Goal: Task Accomplishment & Management: Use online tool/utility

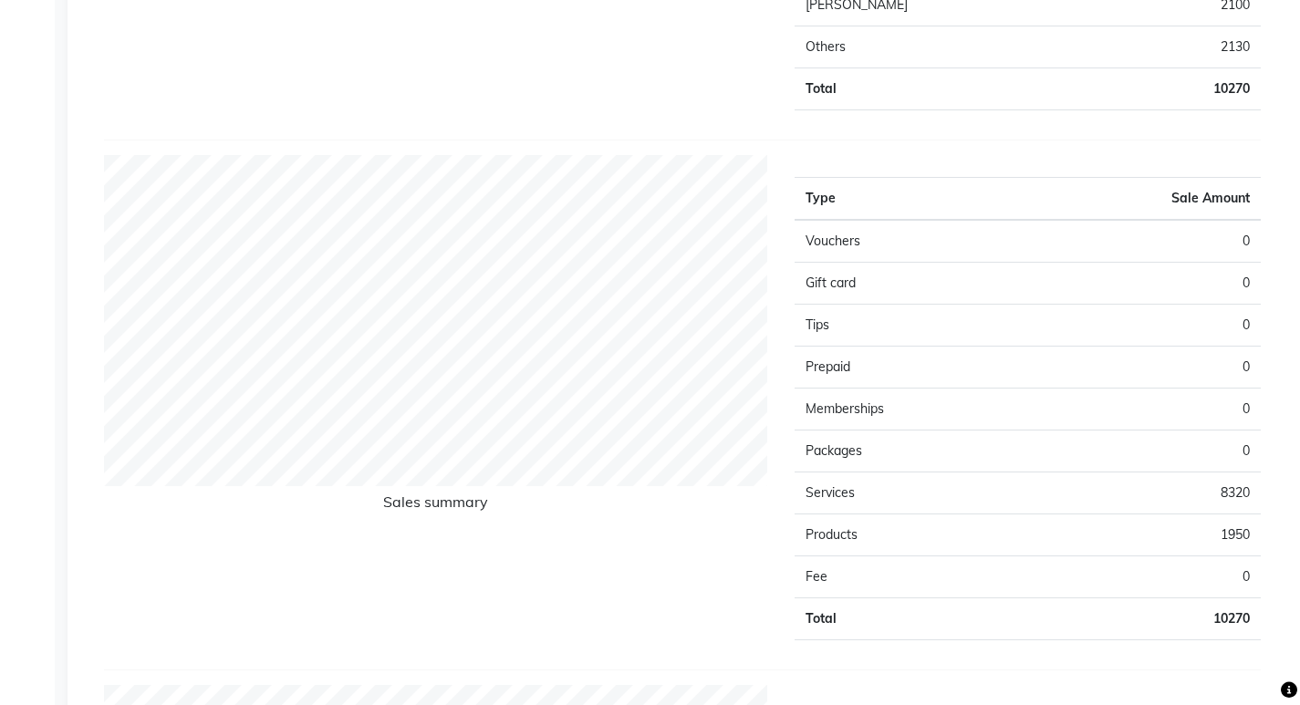
click at [834, 140] on hr at bounding box center [682, 140] width 1157 height 1
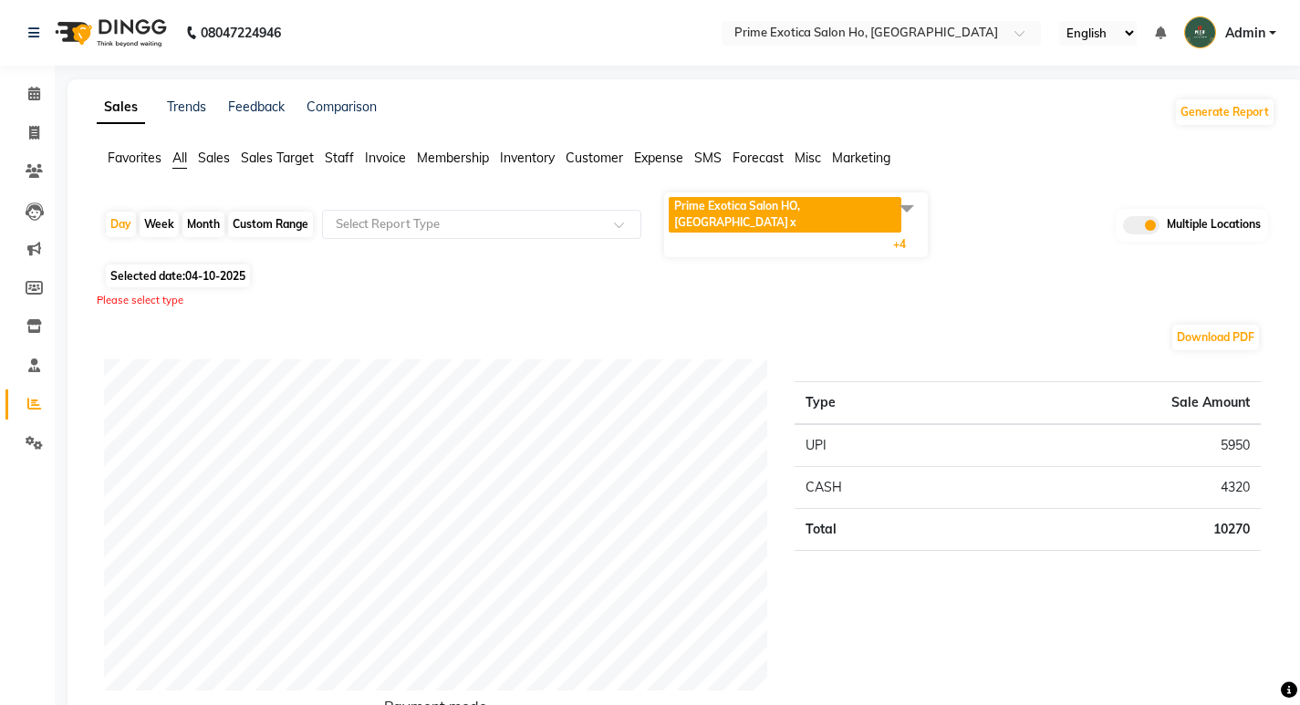
drag, startPoint x: 808, startPoint y: 381, endPoint x: 1271, endPoint y: 546, distance: 491.9
click at [1271, 546] on div "Type Sale Amount UPI 5950 CASH 4320 Total 10270" at bounding box center [1027, 551] width 493 height 385
click at [1112, 564] on div "Type Sale Amount UPI 5950 CASH 4320 Total 10270" at bounding box center [1027, 551] width 493 height 385
click at [947, 293] on div "Please select type" at bounding box center [686, 301] width 1178 height 16
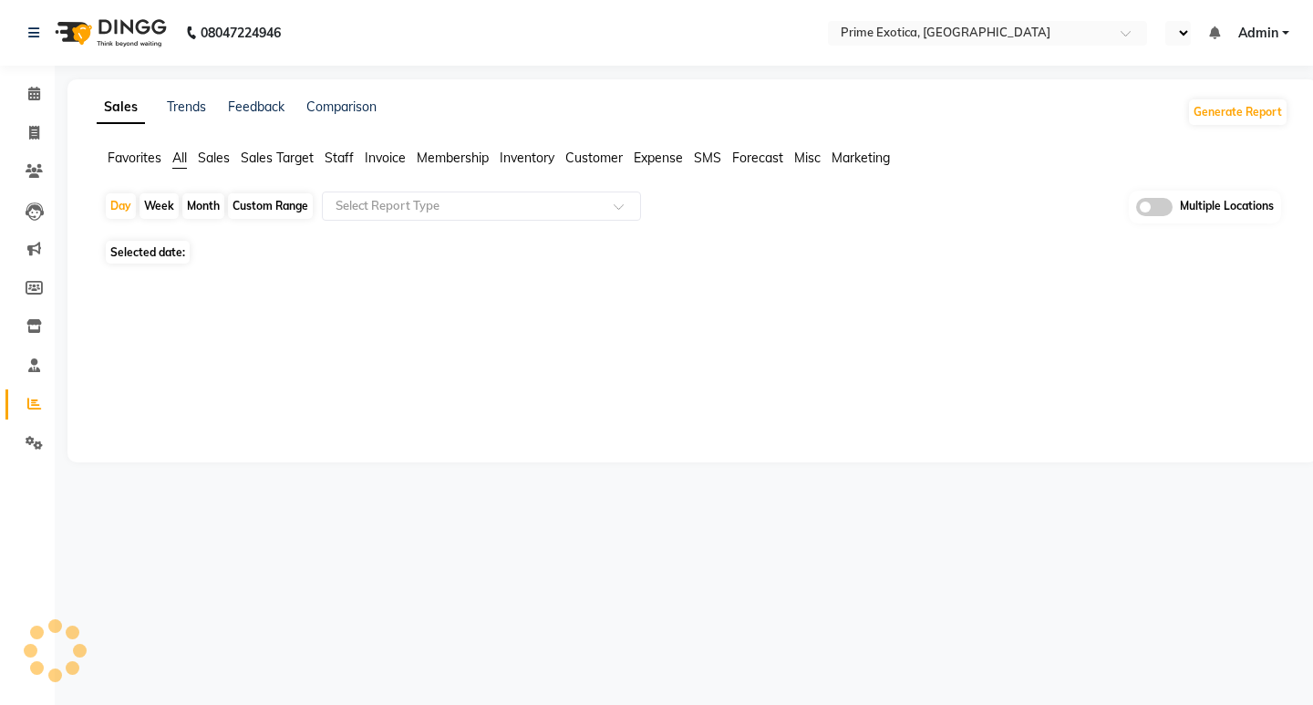
select select "en"
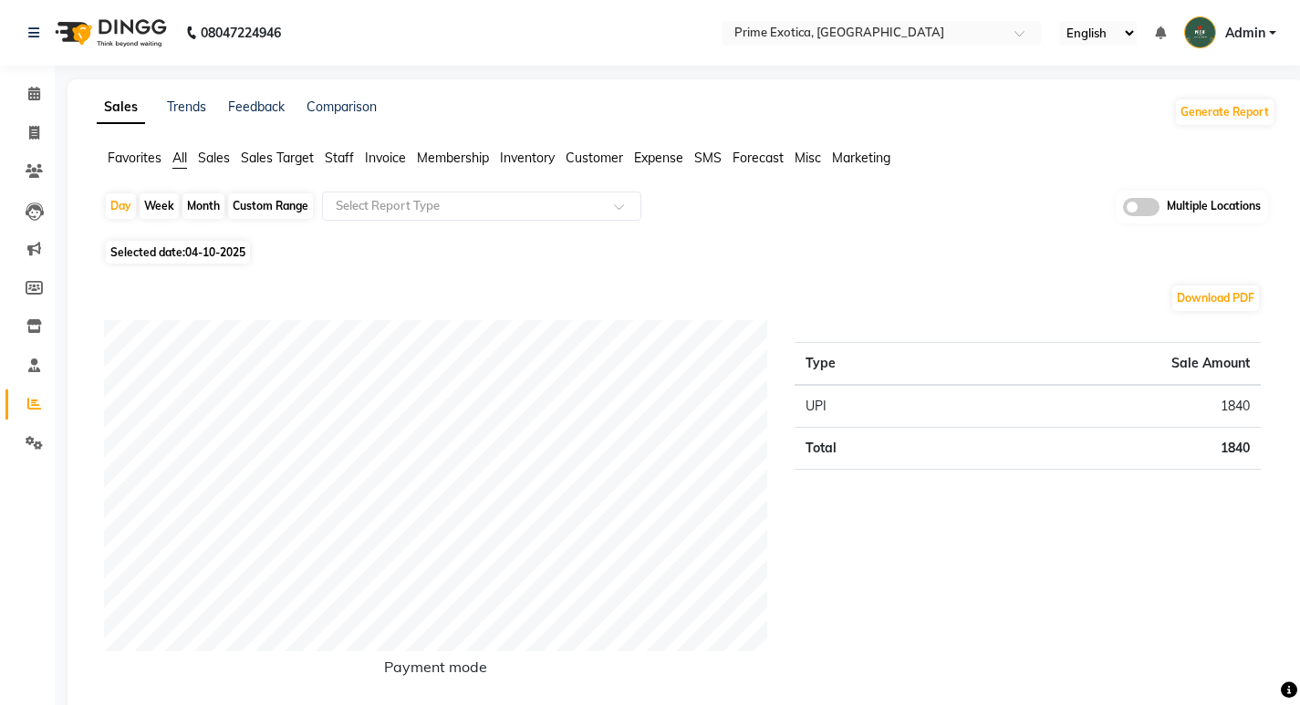
click at [1145, 203] on span at bounding box center [1141, 207] width 36 height 18
click at [1123, 210] on input "checkbox" at bounding box center [1123, 210] width 0 height 0
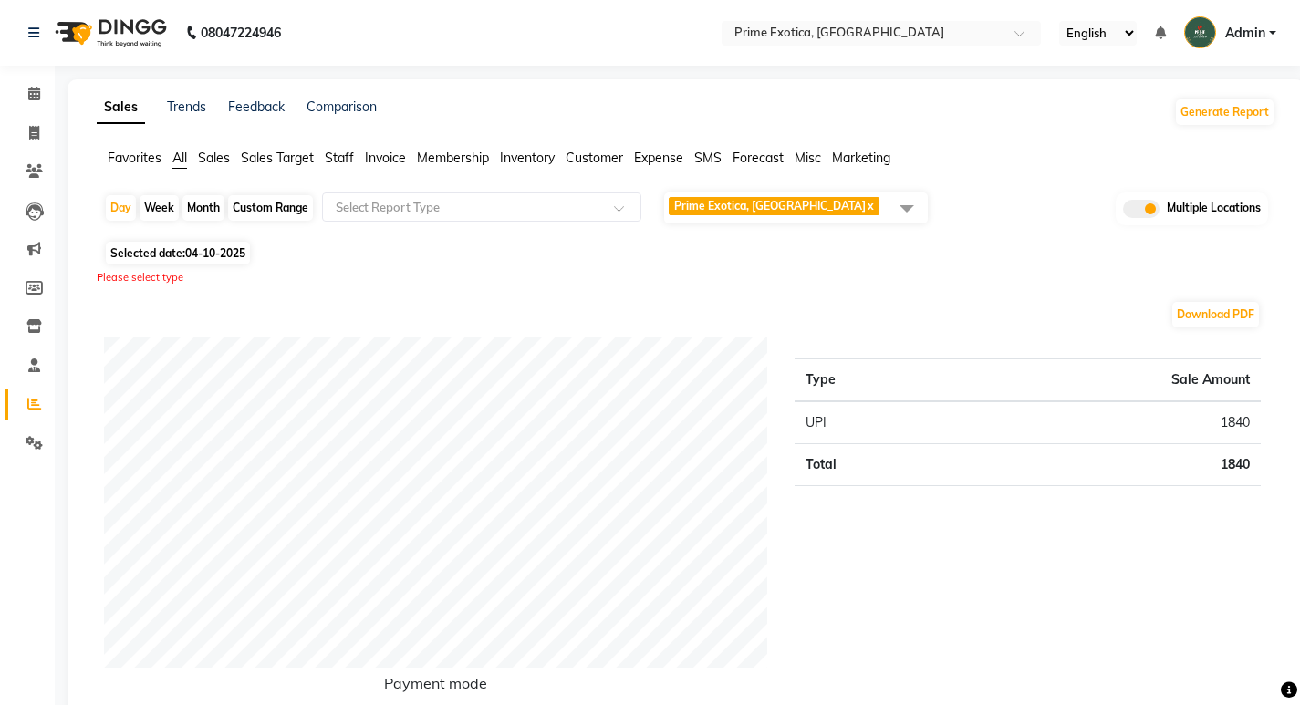
click at [885, 200] on span "Prime Exotica, Dharampeth x" at bounding box center [796, 207] width 264 height 31
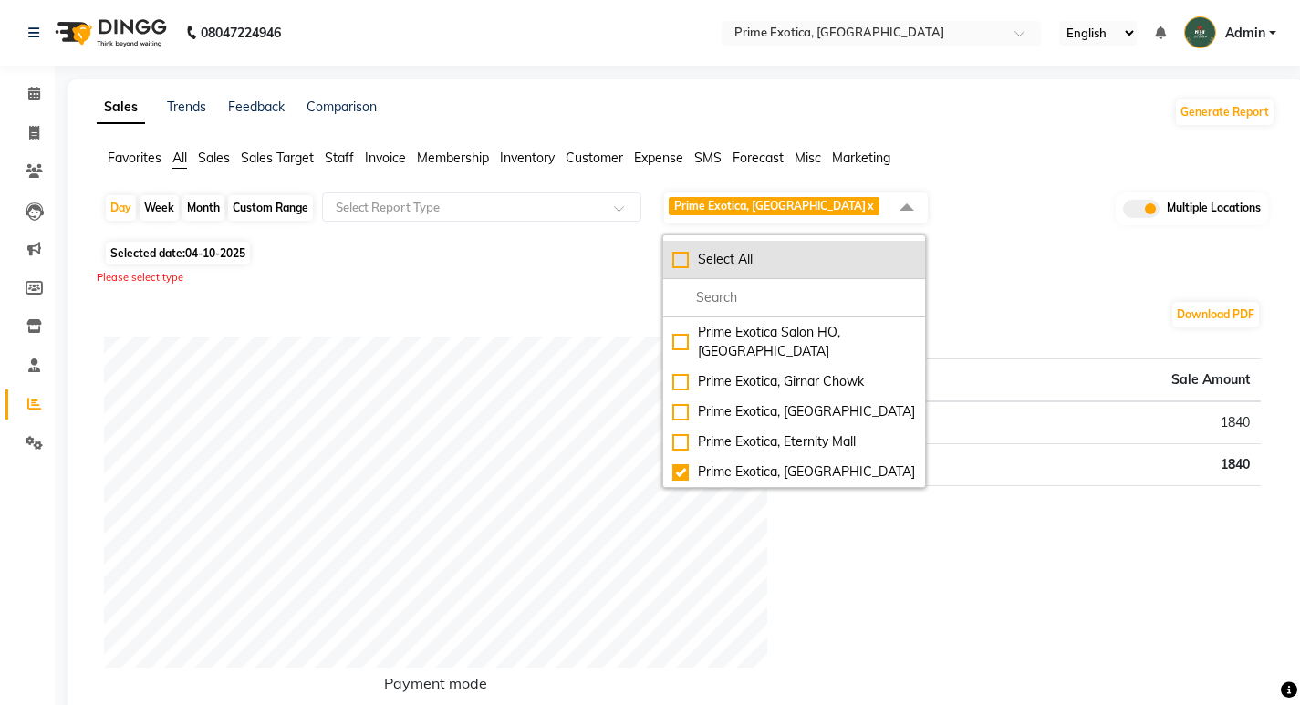
click at [703, 264] on div "Select All" at bounding box center [794, 259] width 244 height 19
checkbox input "true"
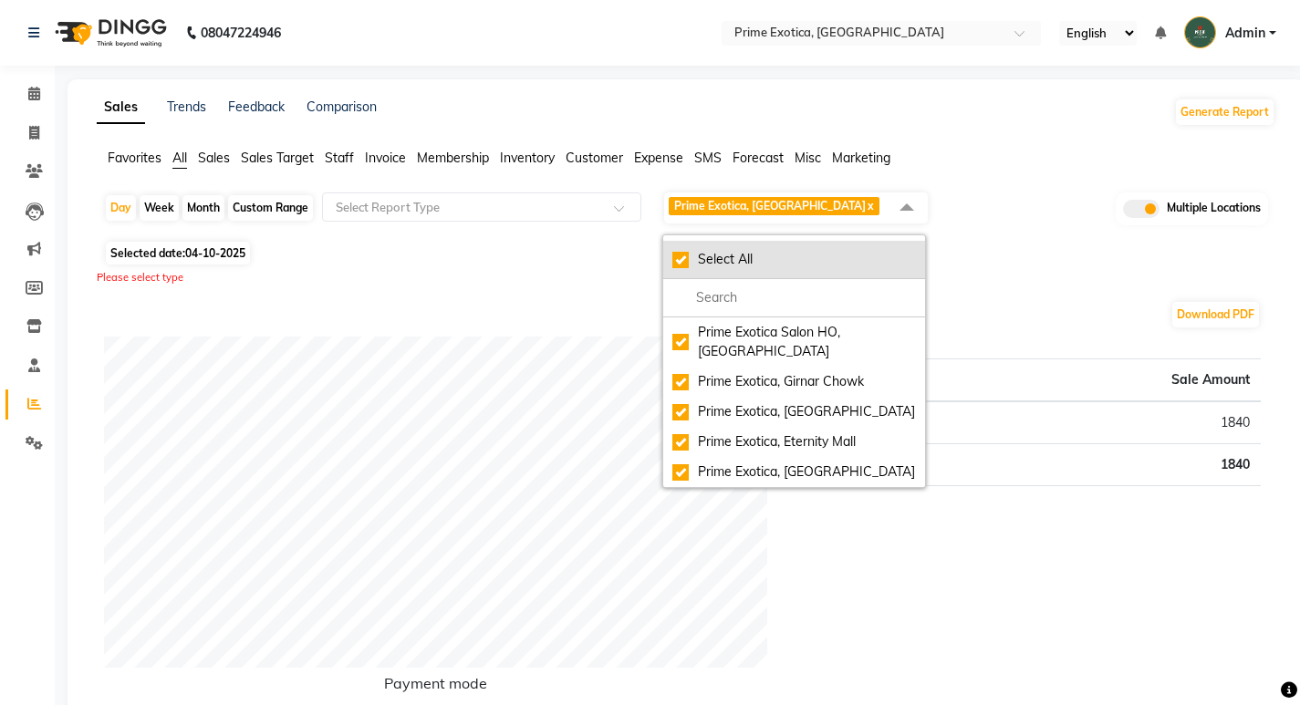
checkbox input "true"
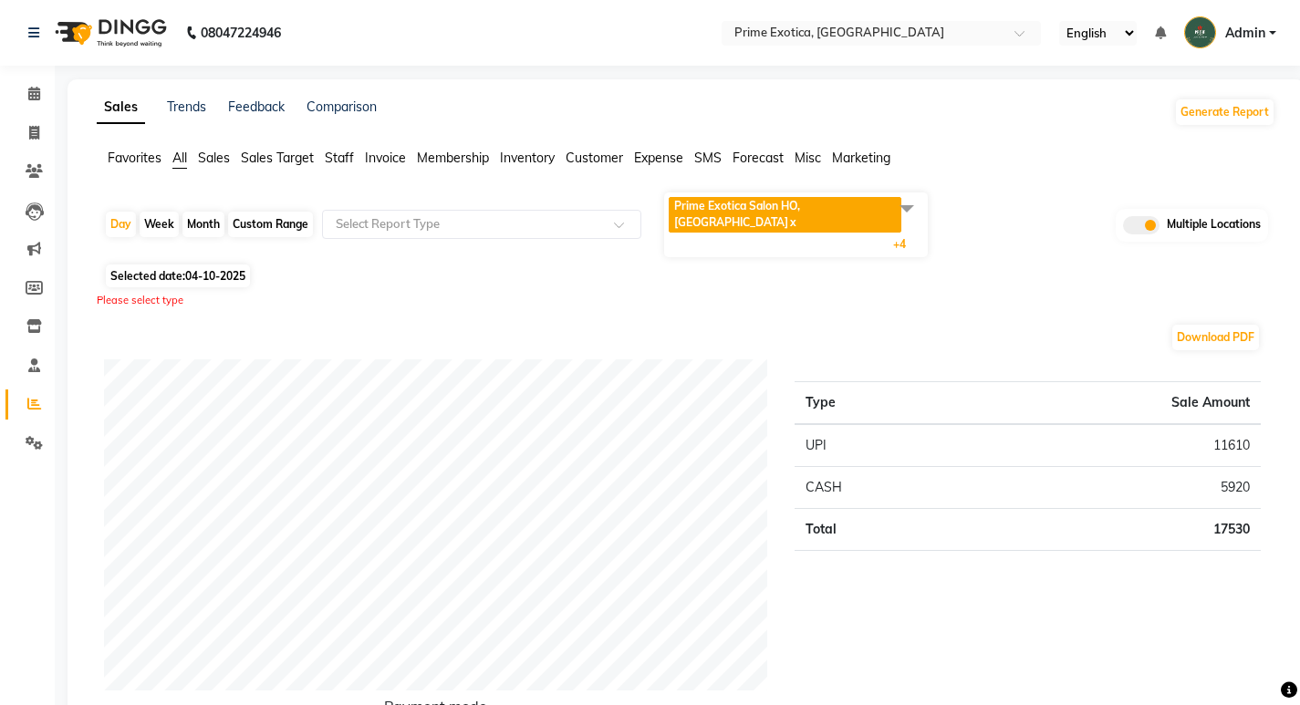
click at [763, 195] on span "Prime Exotica Salon HO, Nagpur x Prime Exotica, Girnar Chowk x Prime Exotica, V…" at bounding box center [796, 224] width 264 height 65
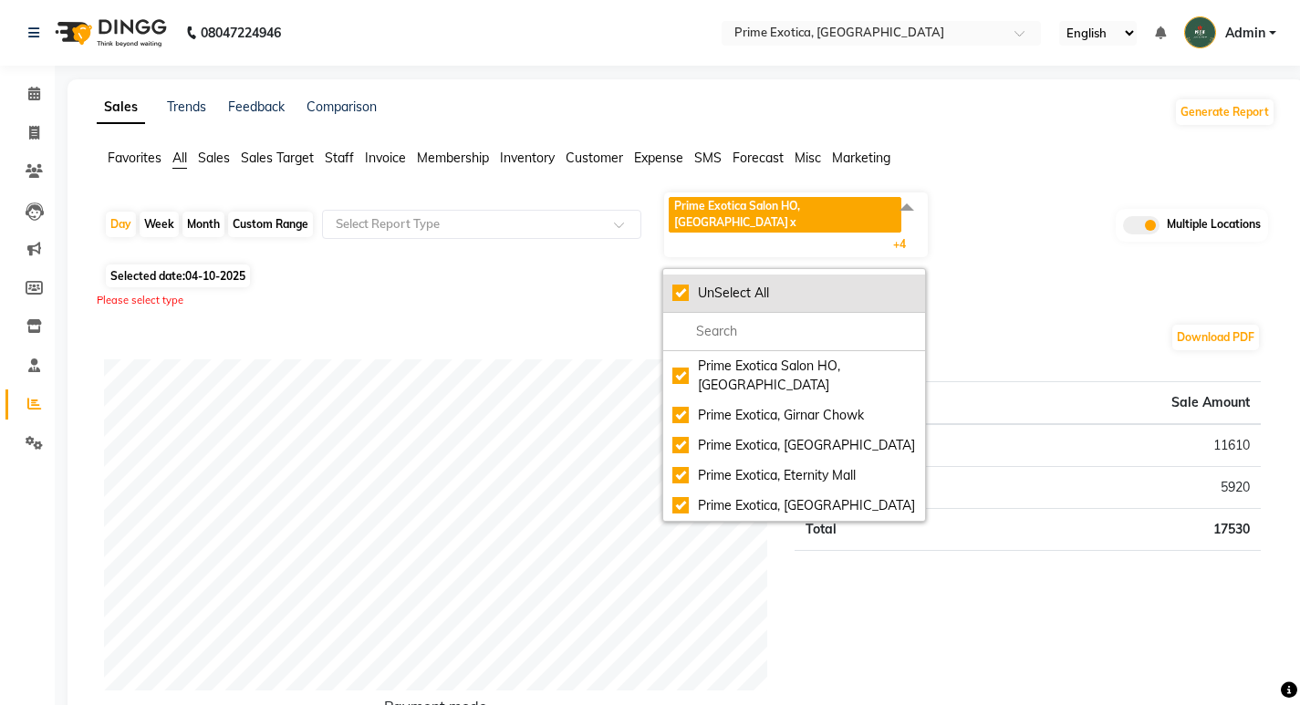
click at [667, 275] on li "UnSelect All" at bounding box center [794, 294] width 262 height 38
checkbox input "false"
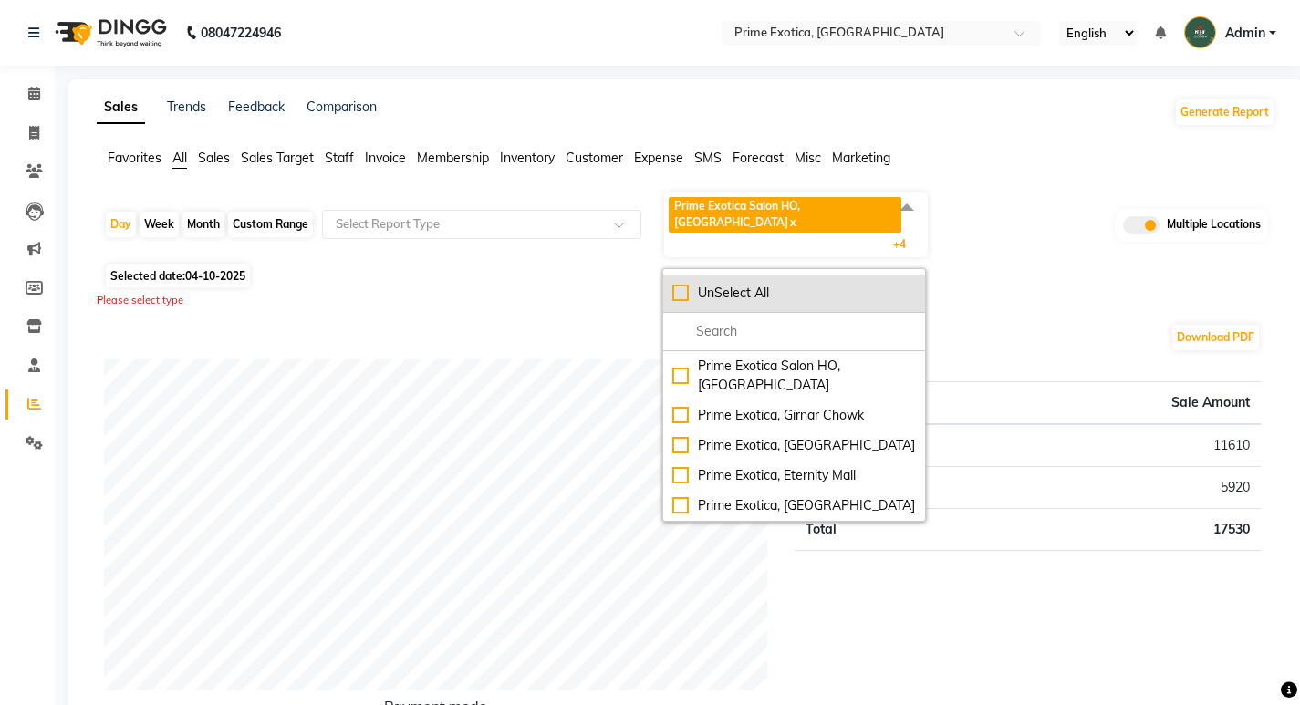
checkbox input "false"
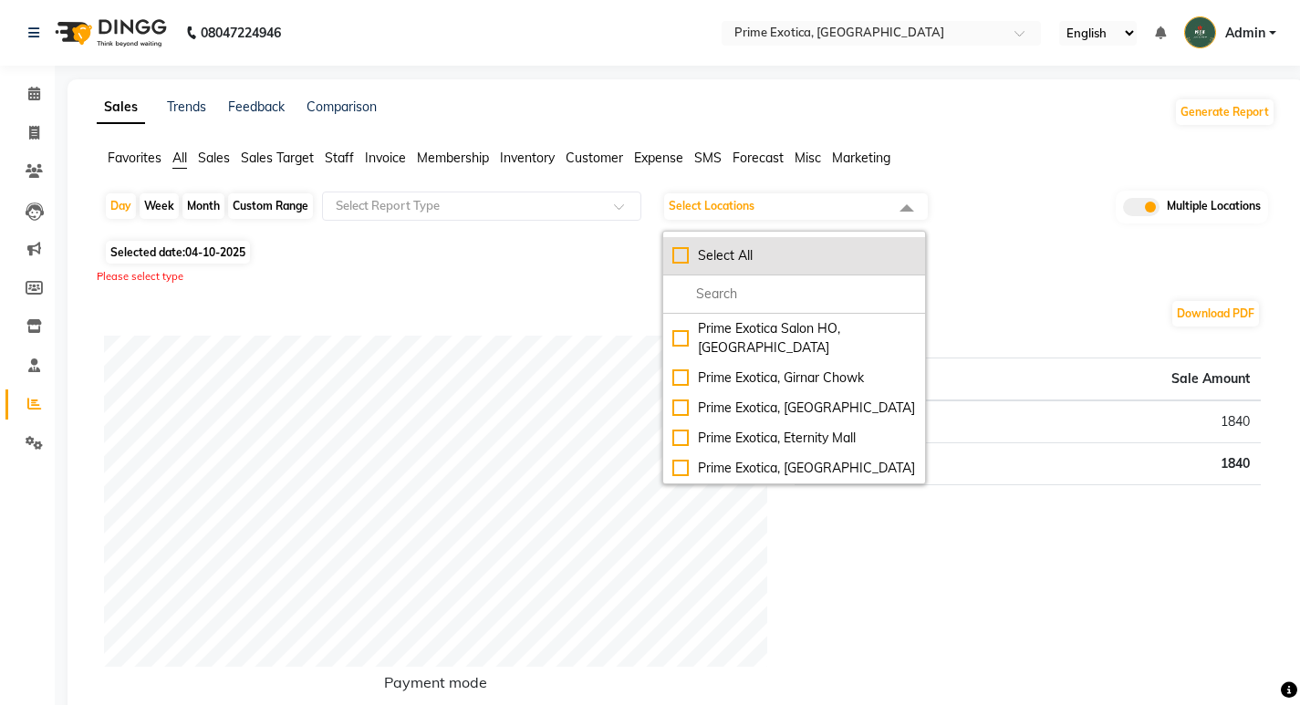
click at [683, 259] on div "Select All" at bounding box center [794, 255] width 244 height 19
checkbox input "true"
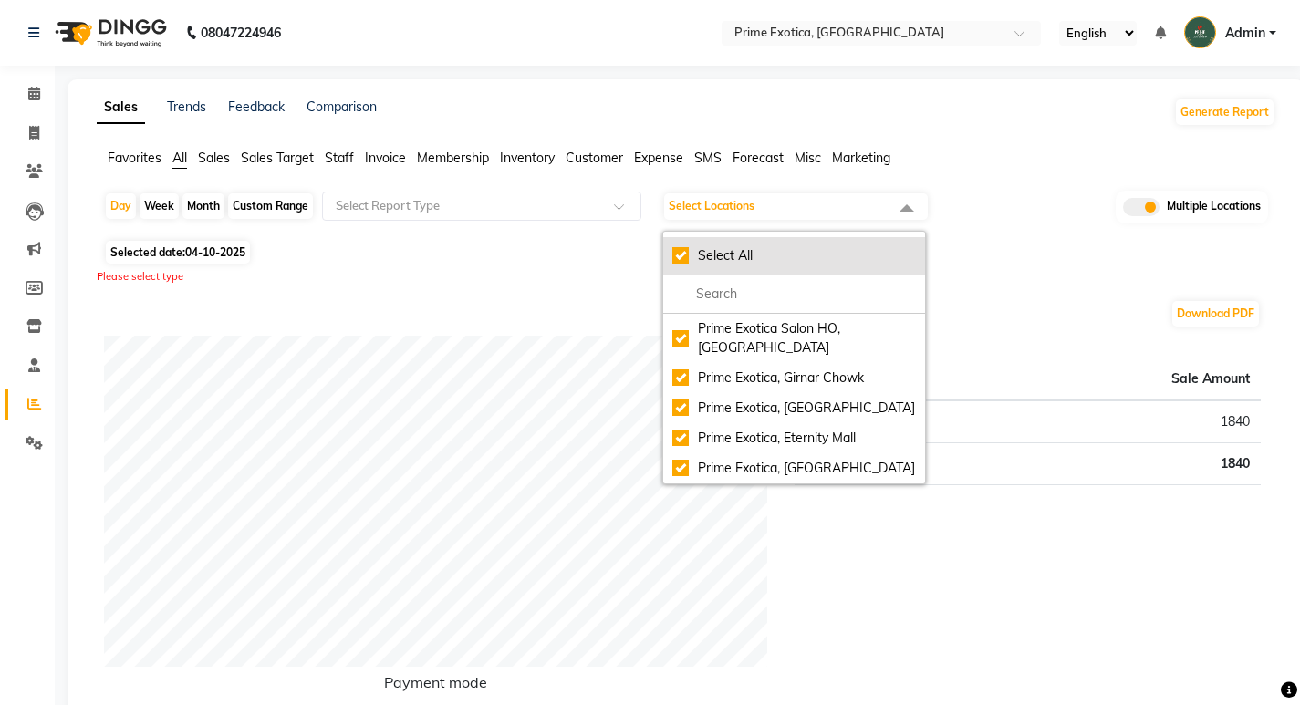
checkbox input "true"
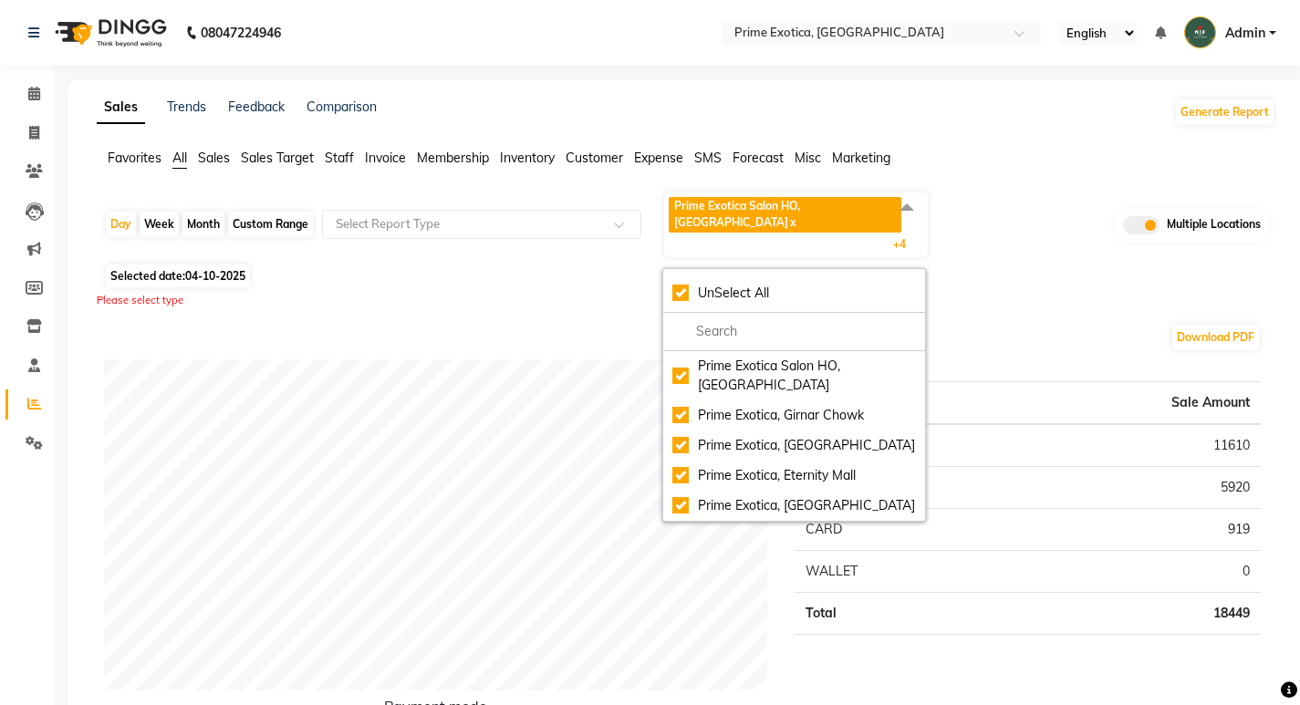
click at [429, 323] on div "Download PDF" at bounding box center [682, 337] width 1157 height 29
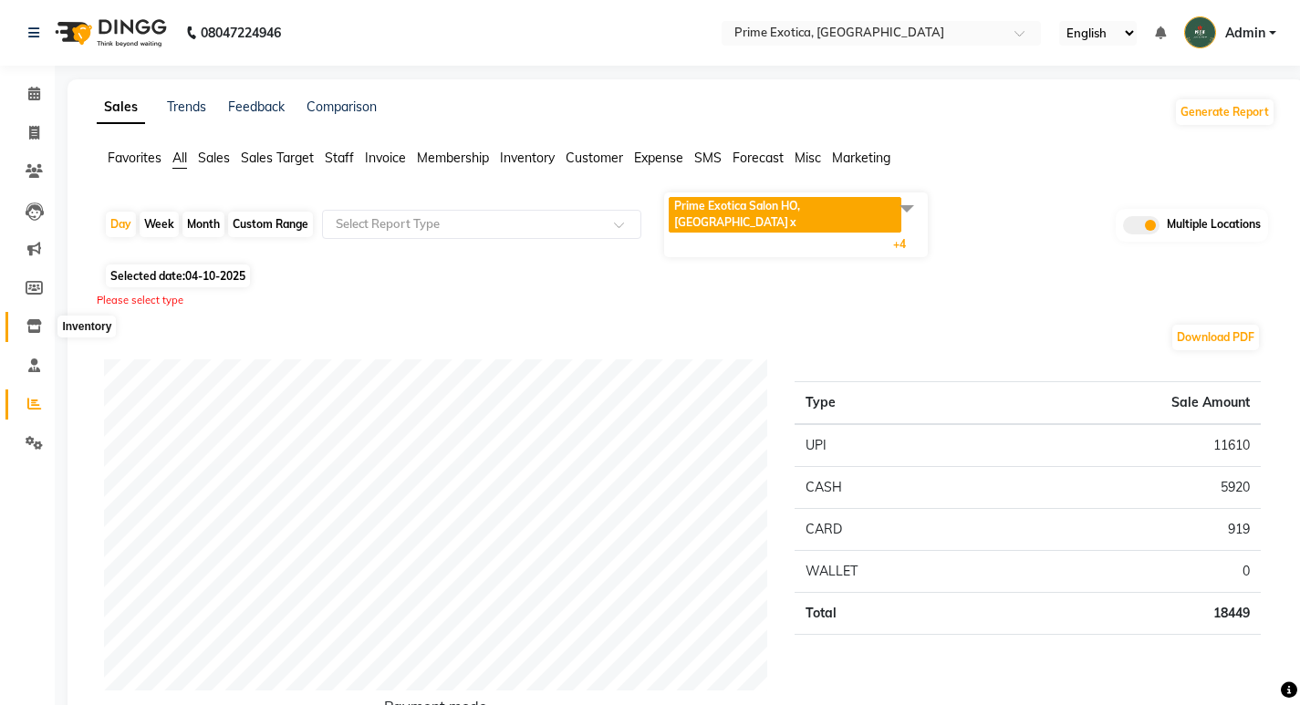
click at [36, 323] on icon at bounding box center [34, 326] width 16 height 14
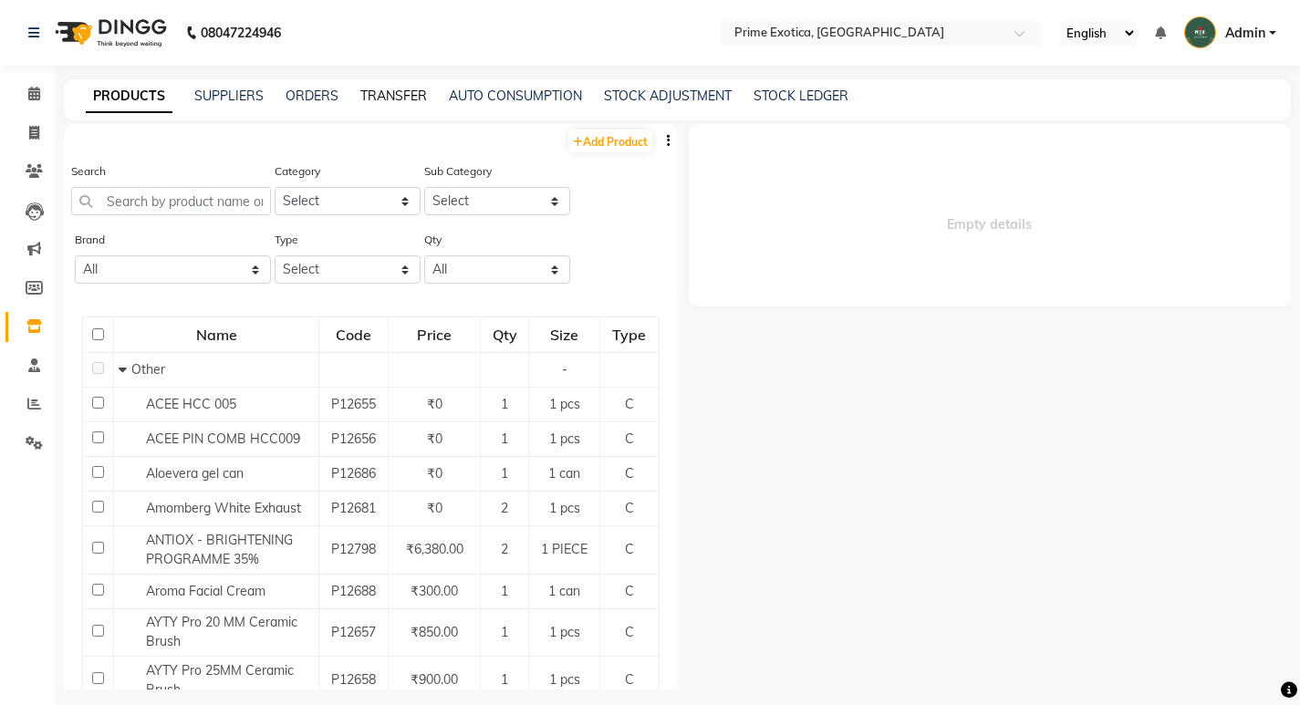
click at [399, 100] on link "TRANSFER" at bounding box center [393, 96] width 67 height 16
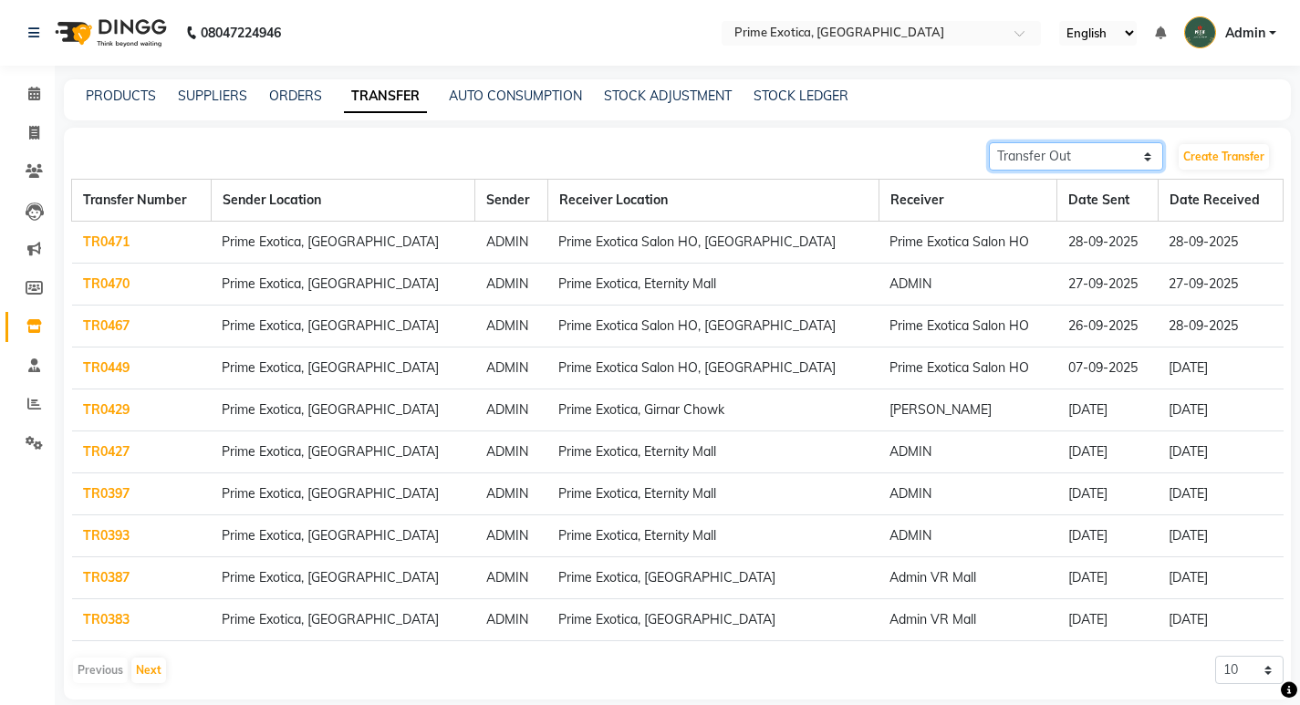
drag, startPoint x: 1035, startPoint y: 159, endPoint x: 1023, endPoint y: 162, distance: 12.4
click at [1035, 159] on select "Transfer In Transfer Out" at bounding box center [1076, 156] width 175 height 28
click at [989, 142] on select "Transfer In Transfer Out" at bounding box center [1076, 156] width 175 height 28
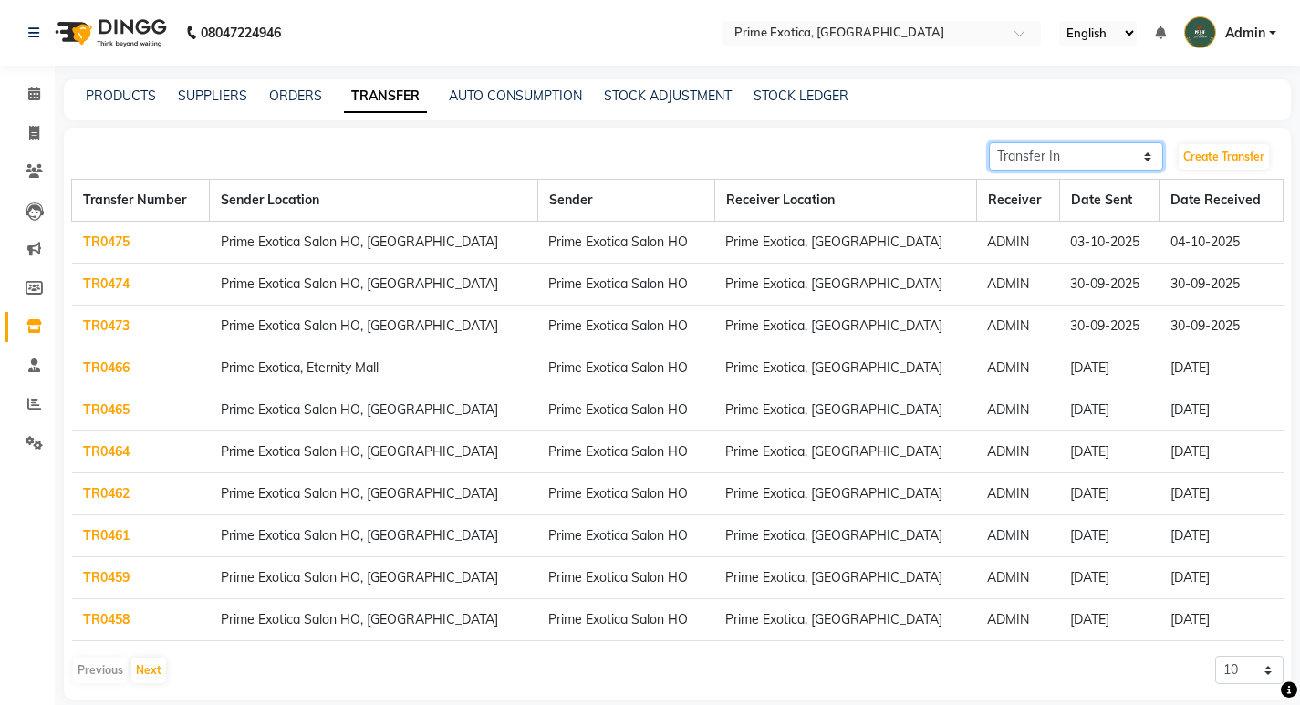
click at [1054, 159] on select "Transfer In Transfer Out" at bounding box center [1076, 156] width 175 height 28
select select "sender"
click at [989, 142] on select "Transfer In Transfer Out" at bounding box center [1076, 156] width 175 height 28
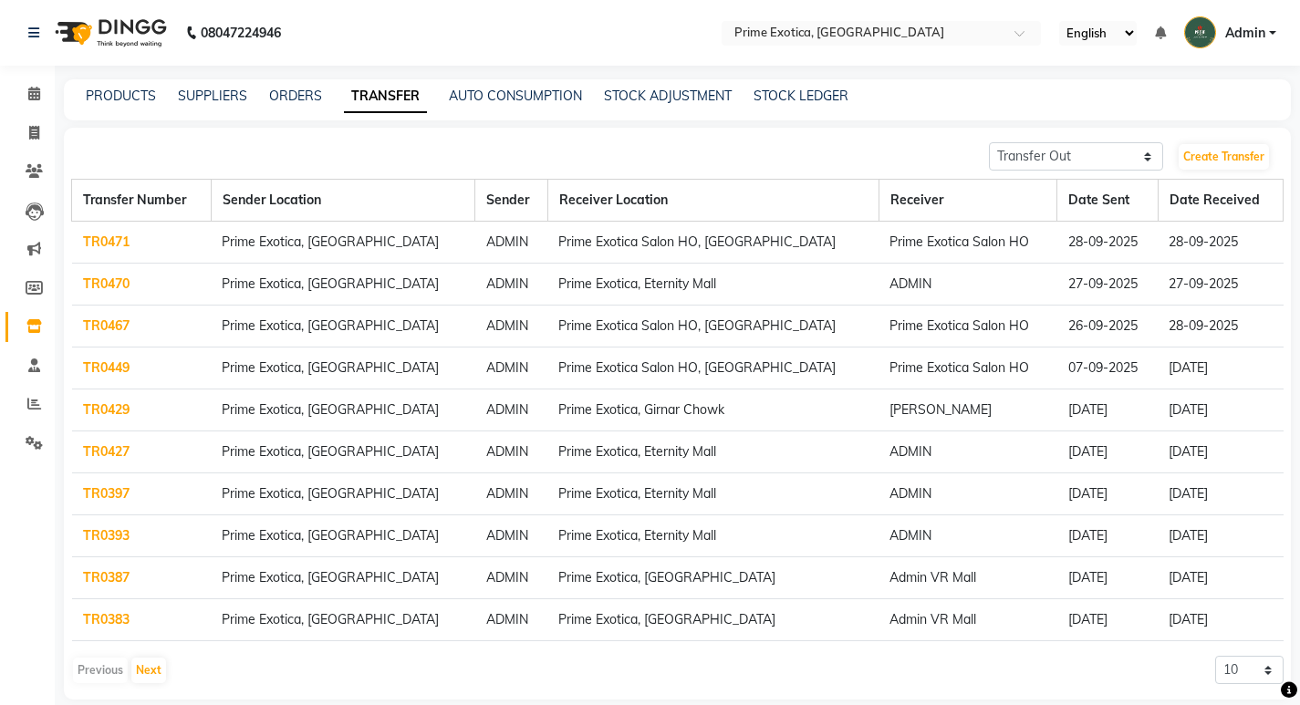
click at [716, 251] on td "Prime Exotica Salon HO, [GEOGRAPHIC_DATA]" at bounding box center [712, 243] width 331 height 42
click at [109, 97] on link "PRODUCTS" at bounding box center [121, 96] width 70 height 16
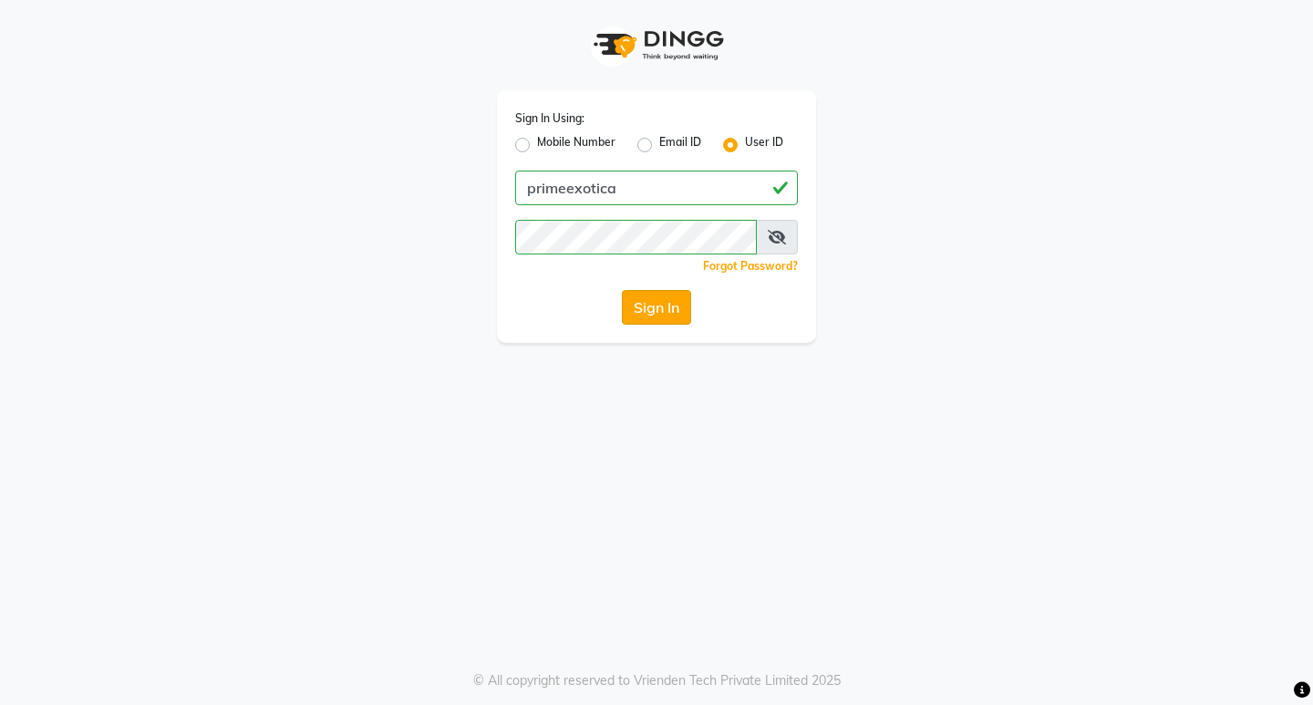
click at [679, 317] on button "Sign In" at bounding box center [656, 307] width 69 height 35
